Goal: Task Accomplishment & Management: Manage account settings

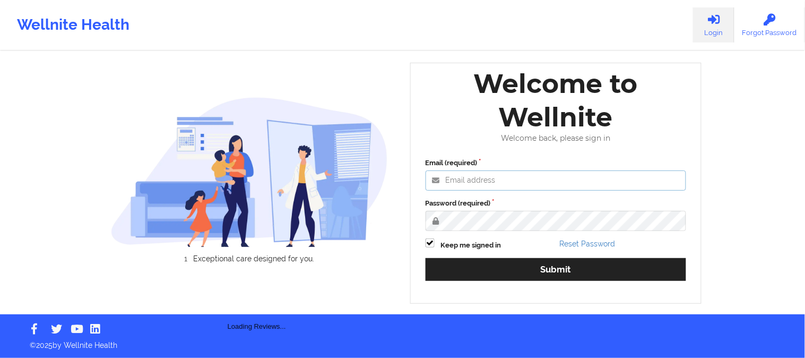
type input "[PERSON_NAME][EMAIL_ADDRESS][DOMAIN_NAME]"
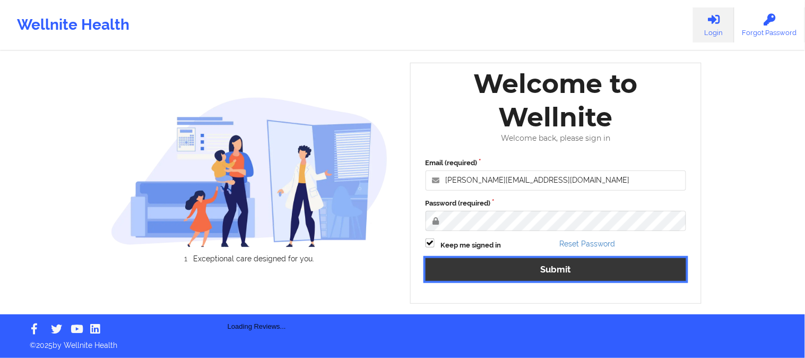
click at [500, 267] on button "Submit" at bounding box center [556, 269] width 261 height 23
